Goal: Navigation & Orientation: Find specific page/section

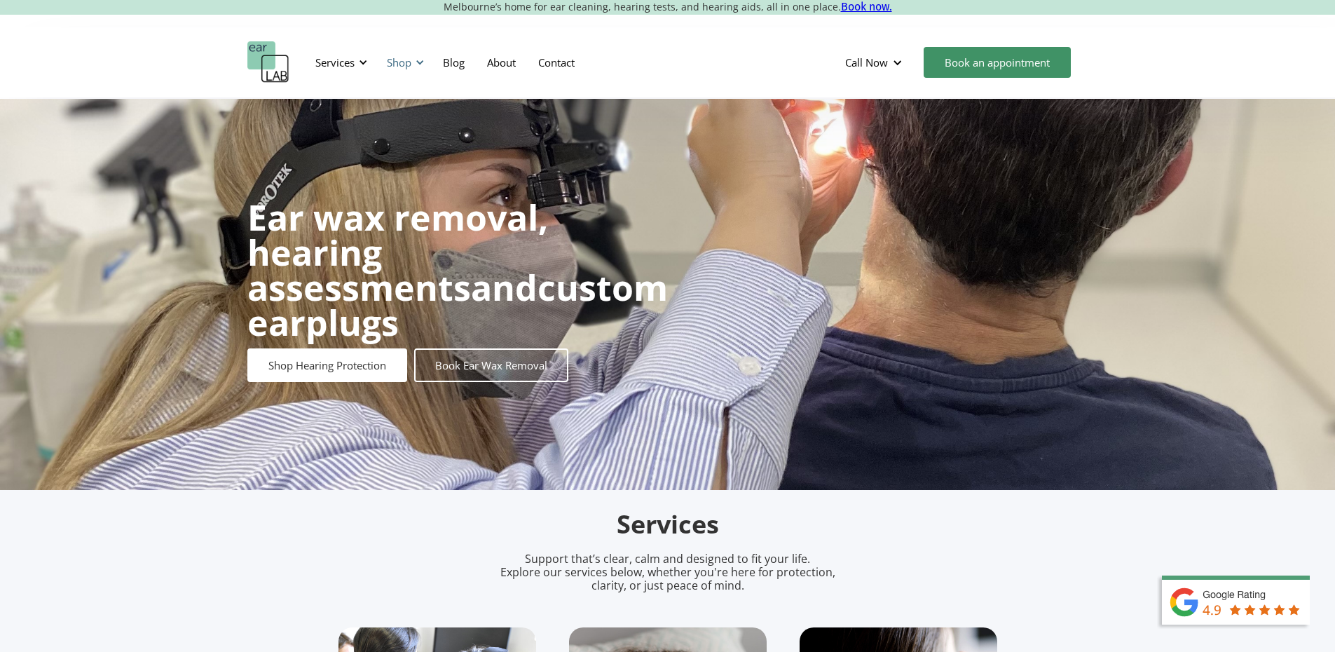
click at [398, 73] on div "Shop" at bounding box center [403, 62] width 50 height 42
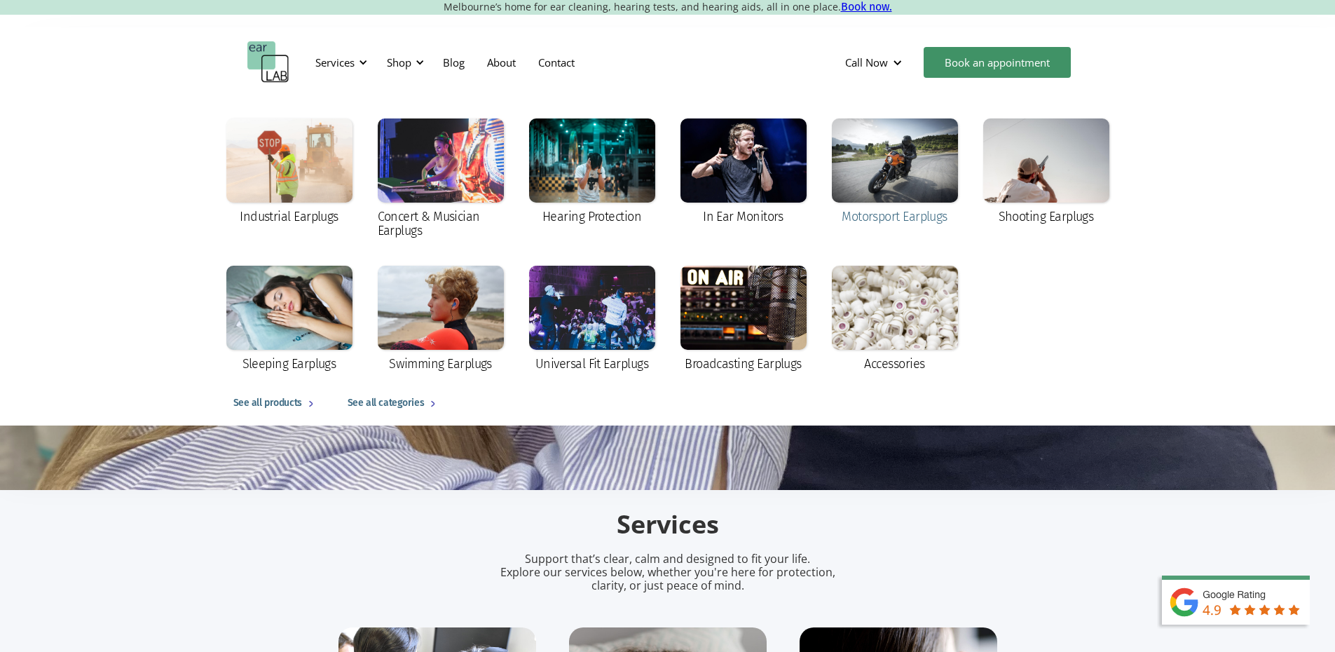
click at [891, 158] on div at bounding box center [895, 160] width 126 height 84
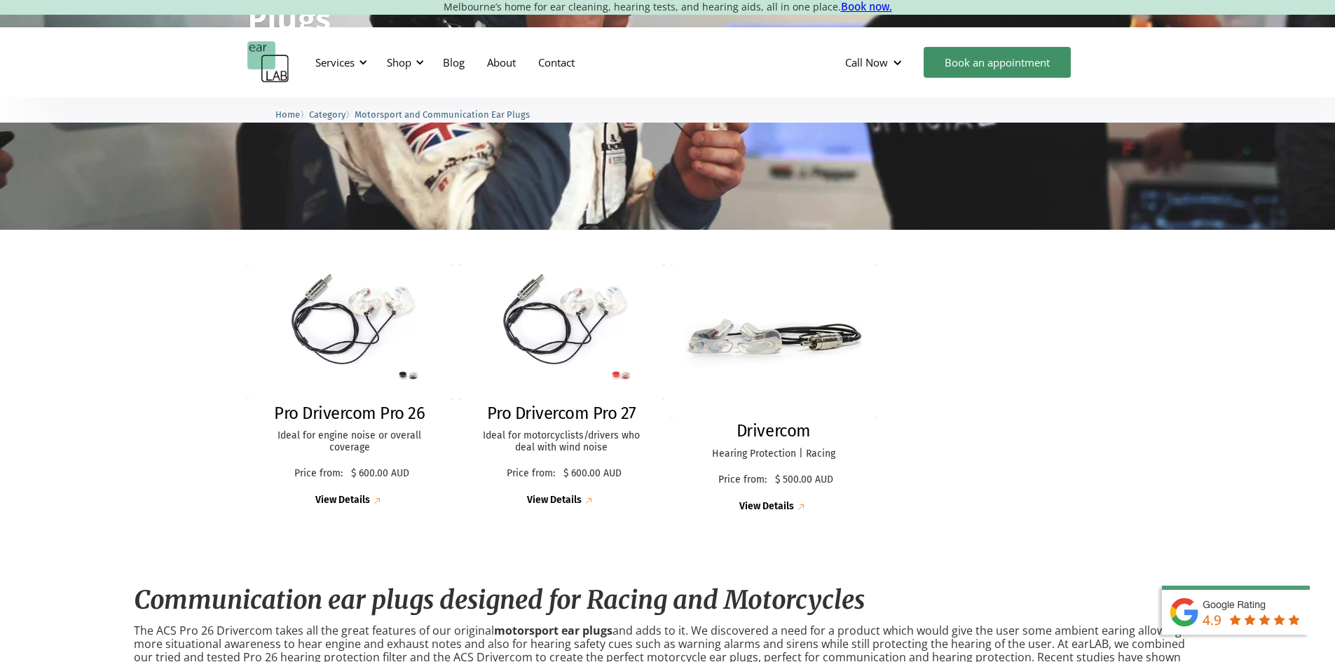
scroll to position [210, 0]
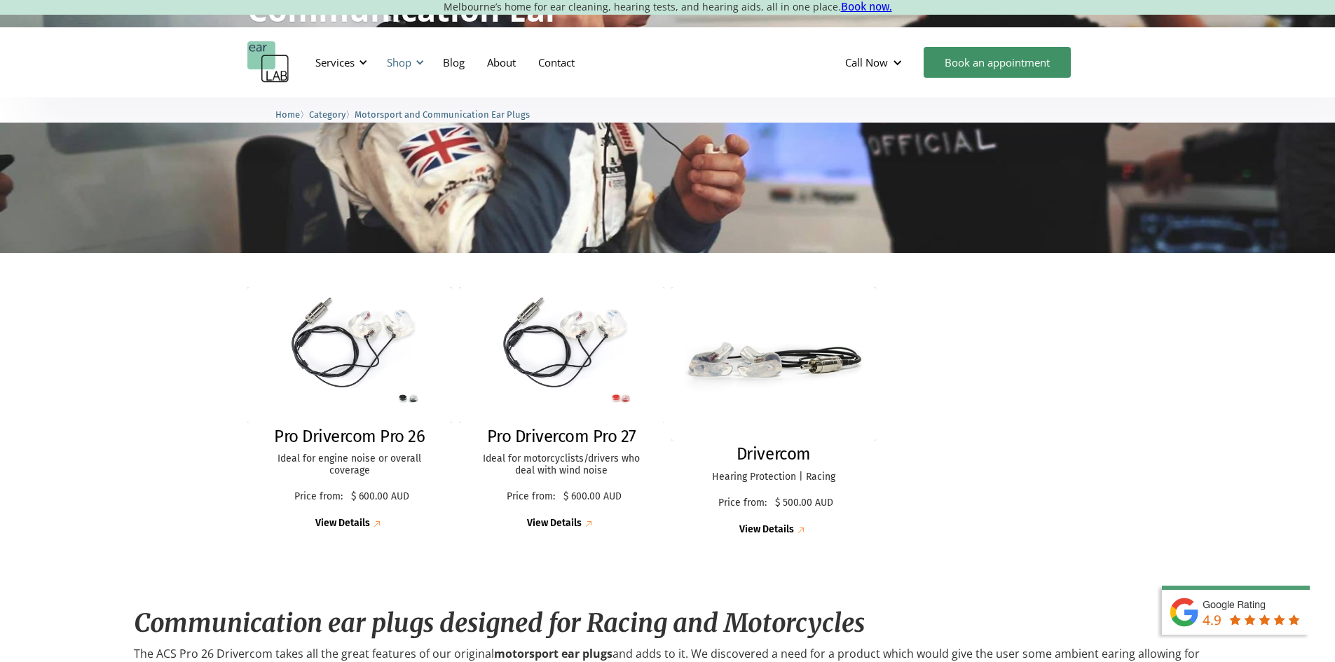
click at [409, 64] on div "Shop" at bounding box center [399, 62] width 25 height 14
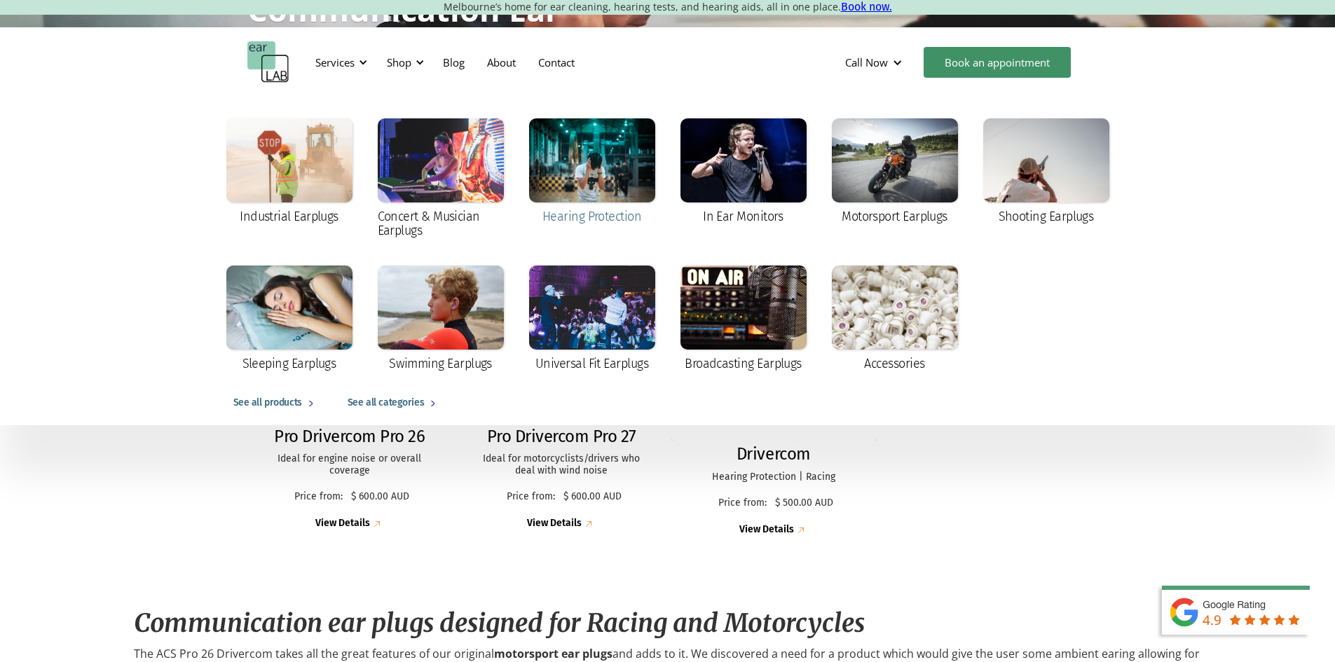
click at [603, 179] on div at bounding box center [592, 160] width 126 height 84
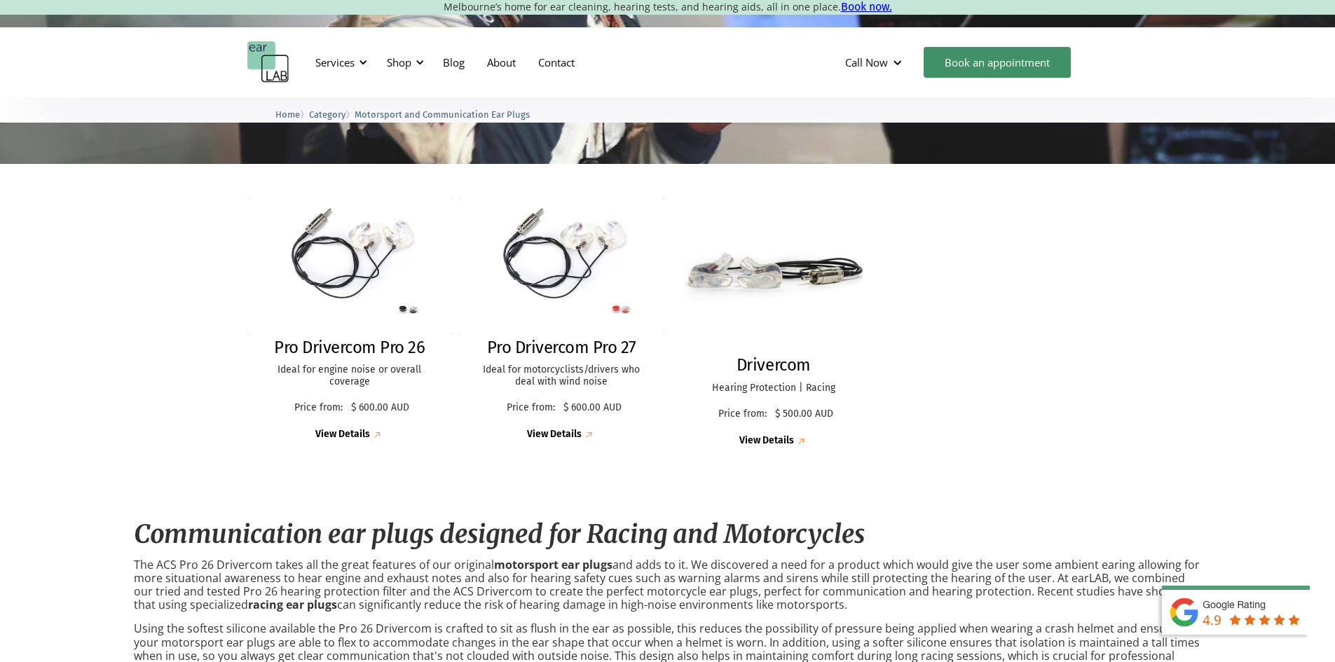
scroll to position [146, 0]
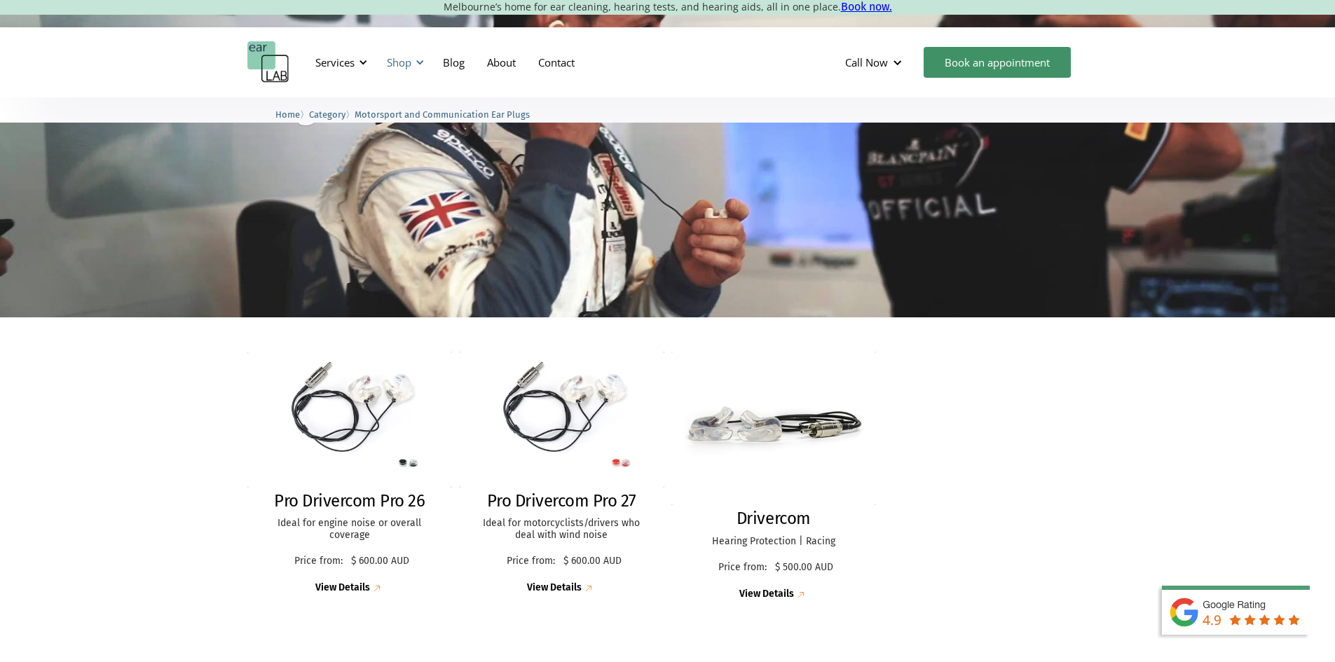
click at [405, 64] on div "Shop" at bounding box center [399, 62] width 25 height 14
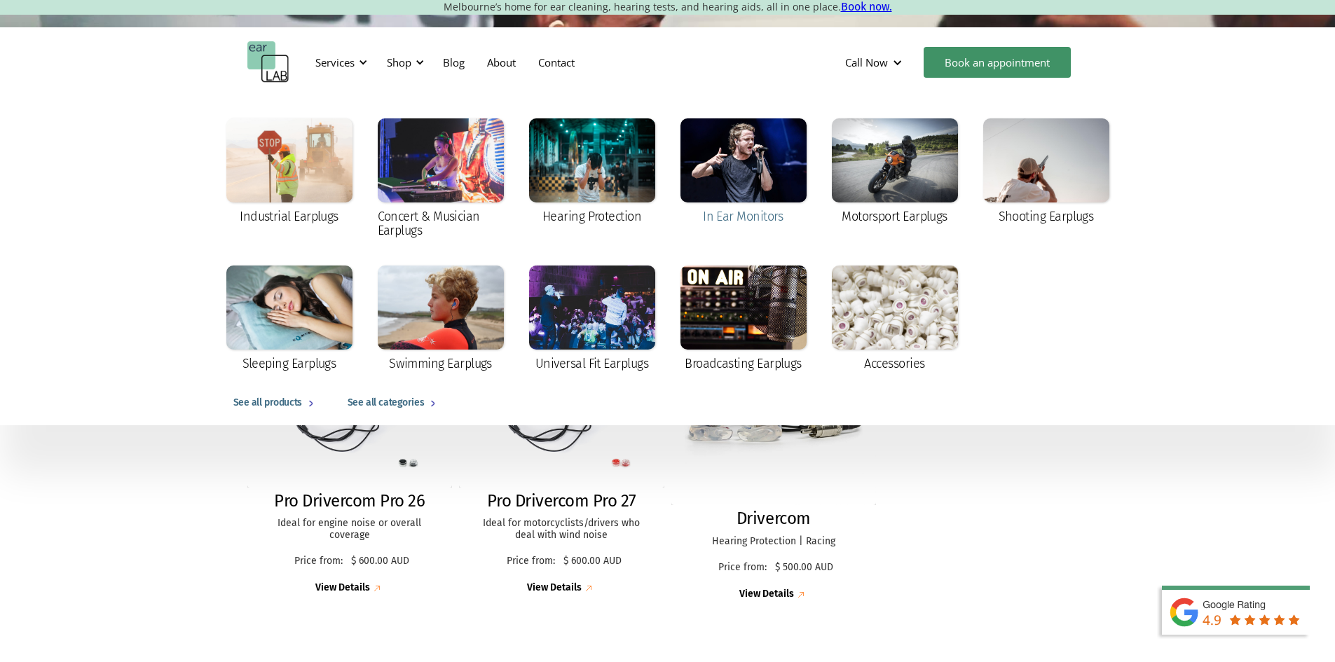
click at [766, 196] on div at bounding box center [743, 160] width 126 height 84
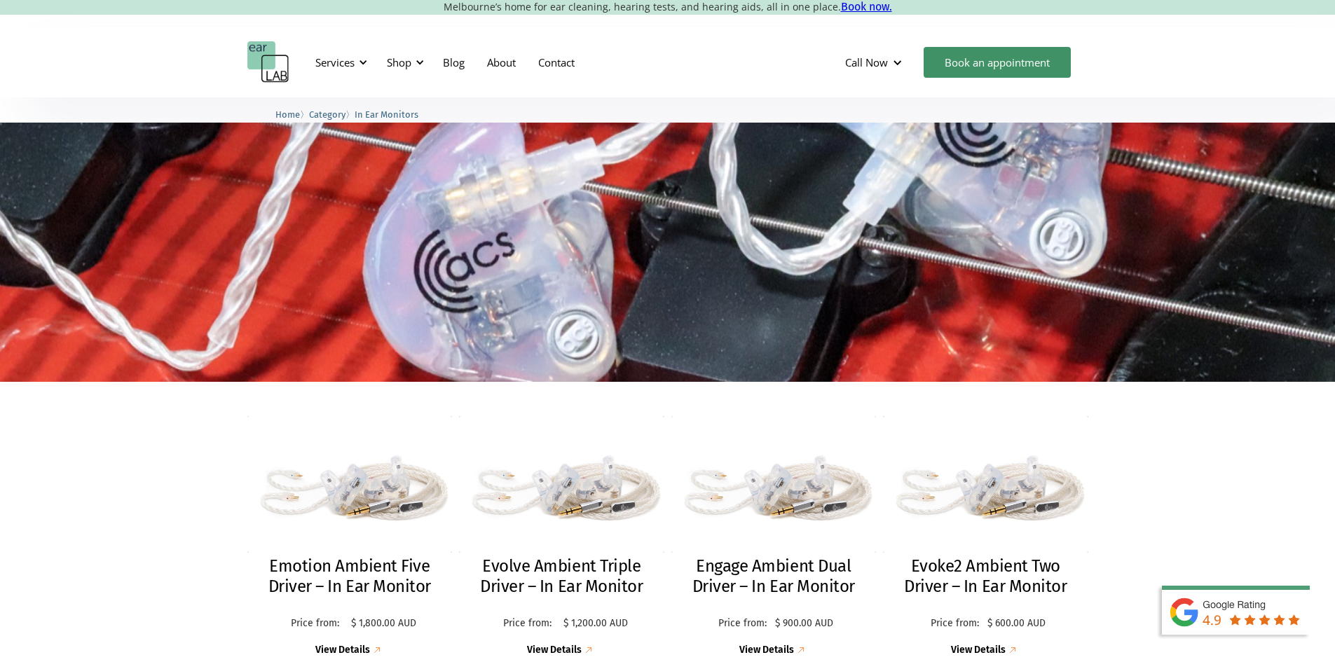
scroll to position [210, 0]
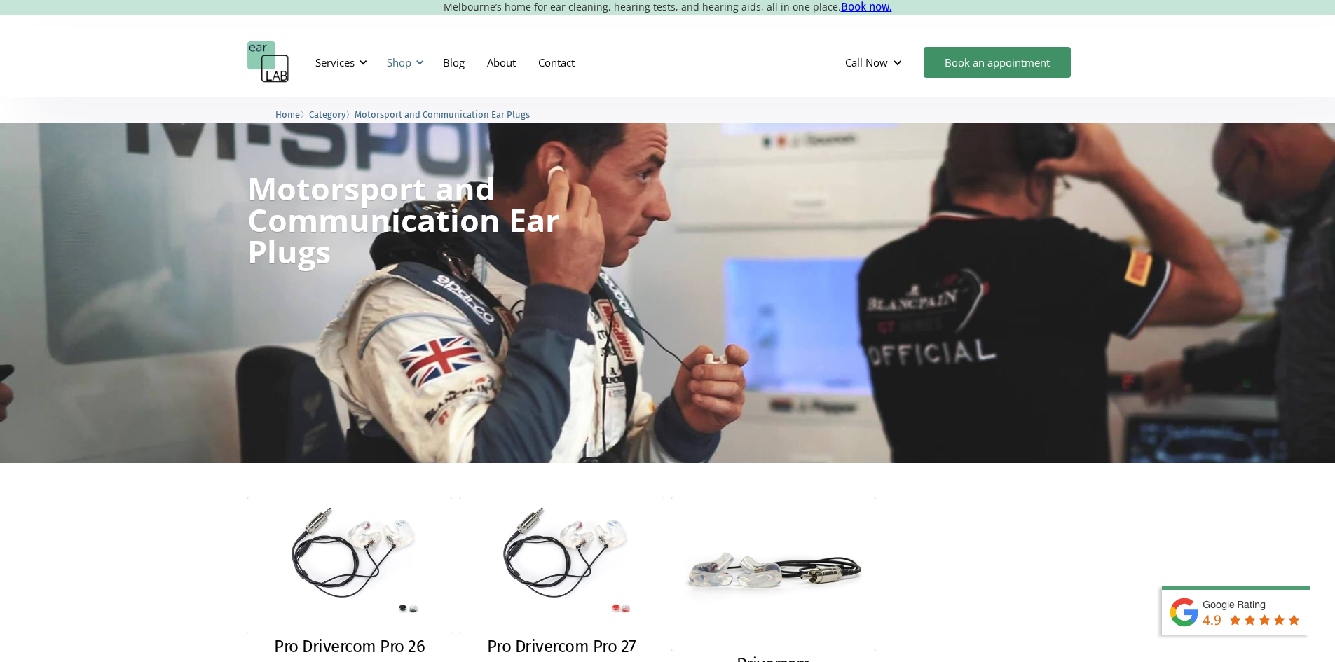
click at [391, 60] on div "Shop" at bounding box center [399, 62] width 25 height 14
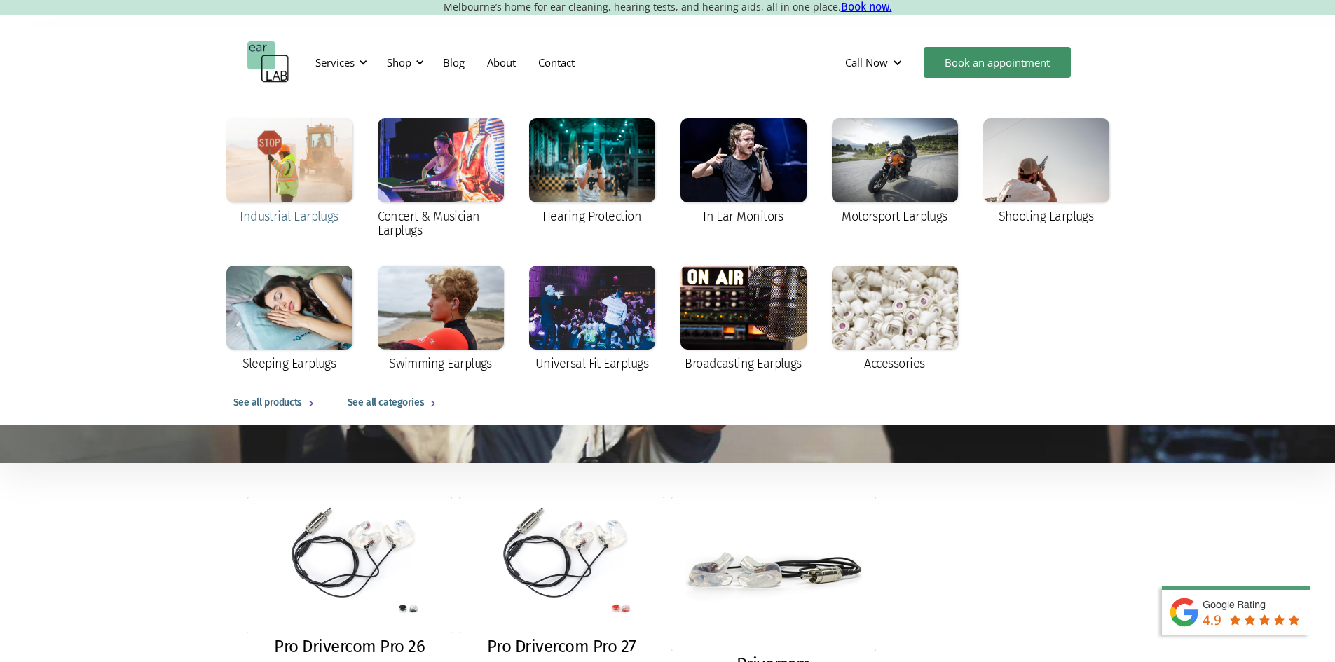
click at [286, 180] on div at bounding box center [289, 160] width 126 height 84
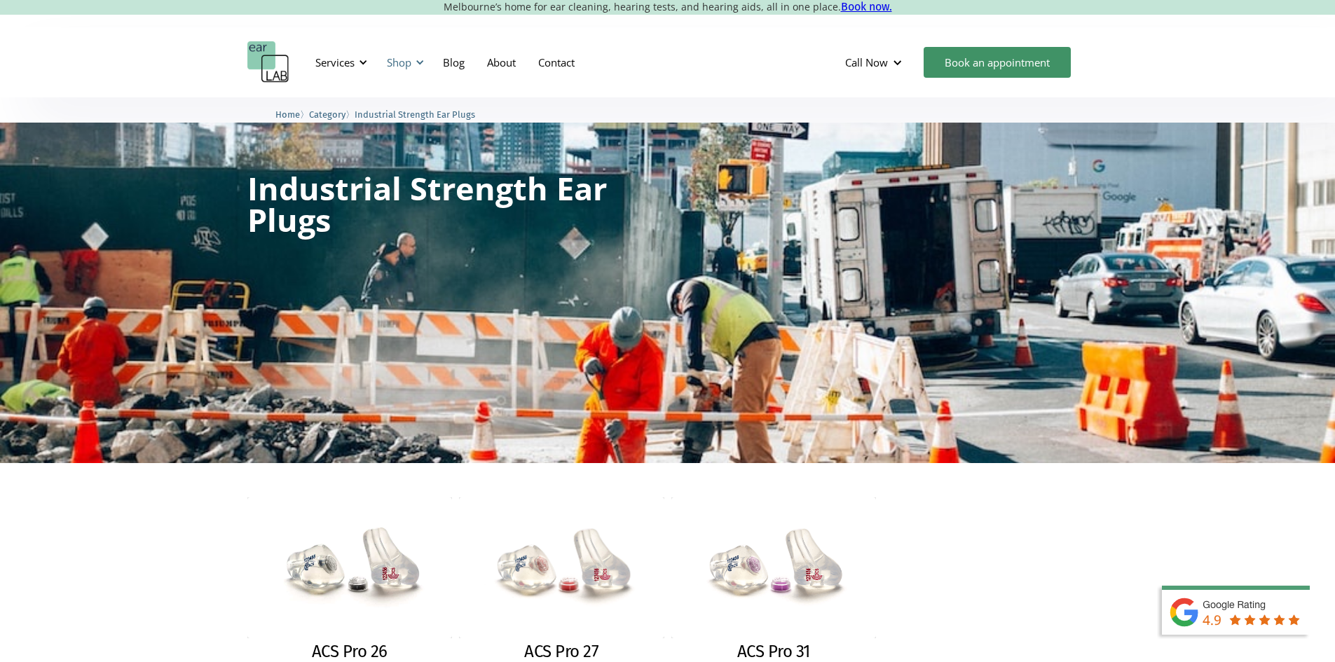
click at [420, 64] on div at bounding box center [420, 62] width 10 height 10
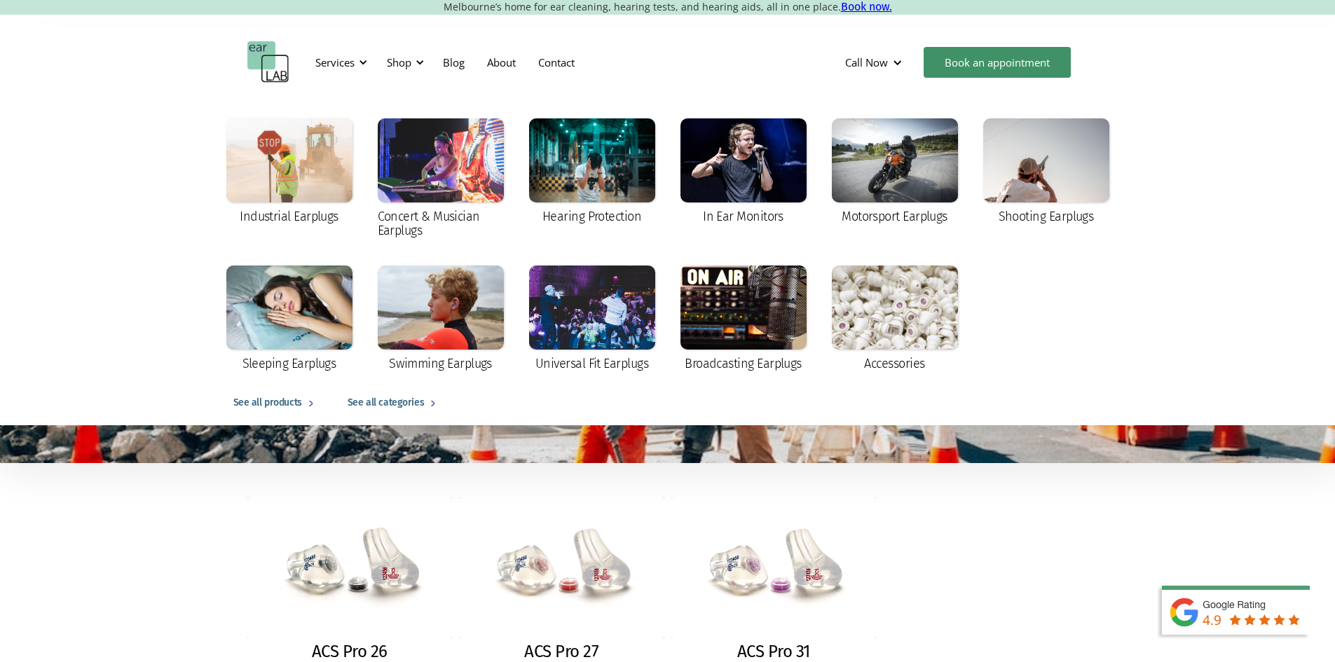
click at [294, 404] on div "See all products" at bounding box center [267, 403] width 69 height 17
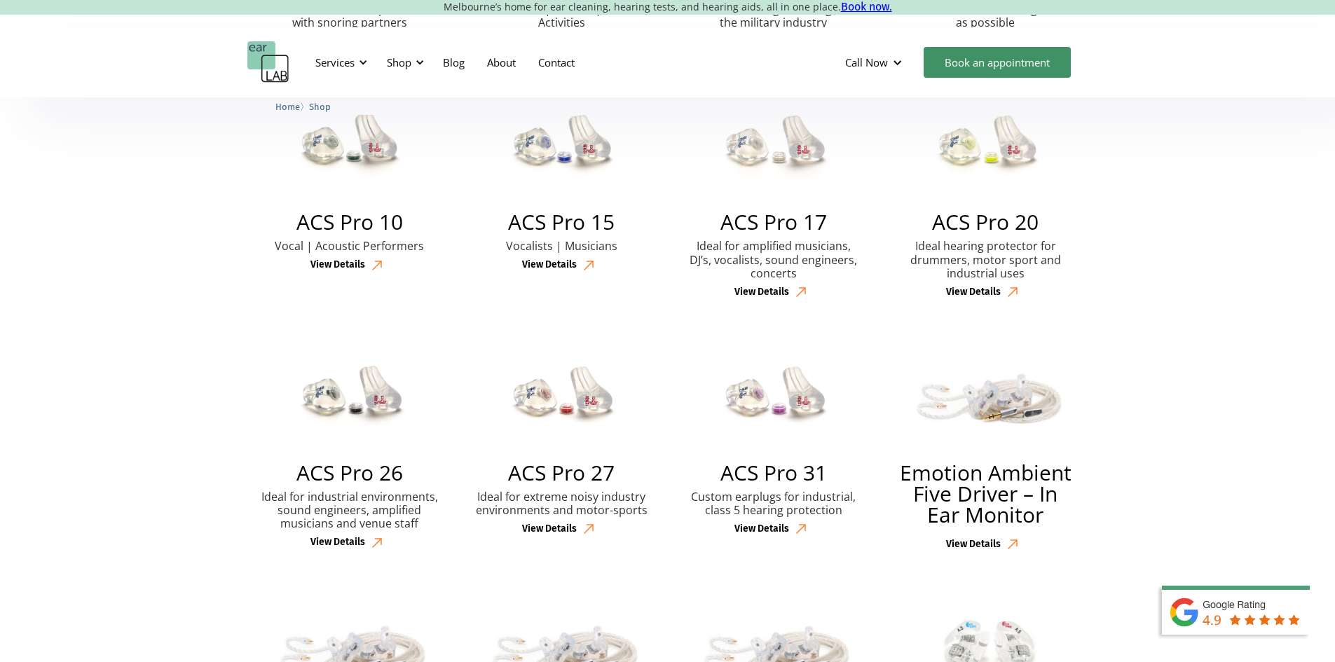
scroll to position [631, 0]
